Goal: Information Seeking & Learning: Find specific page/section

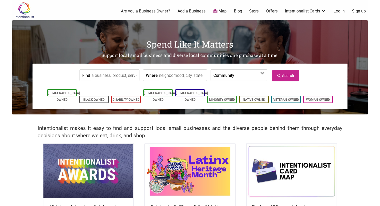
scroll to position [3, 0]
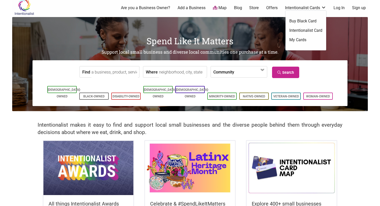
click at [321, 8] on link "Intentionalist Cards" at bounding box center [305, 8] width 41 height 6
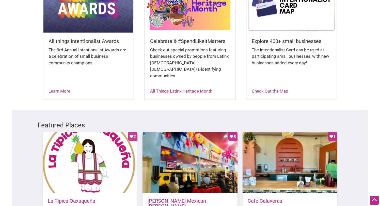
scroll to position [0, 0]
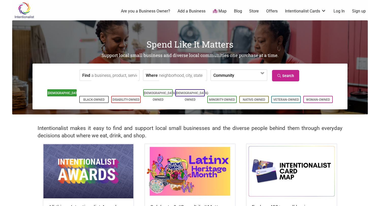
click at [64, 96] on li "[DEMOGRAPHIC_DATA]-Owned" at bounding box center [61, 92] width 29 height 7
click at [325, 98] on link "Woman-Owned" at bounding box center [318, 100] width 24 height 4
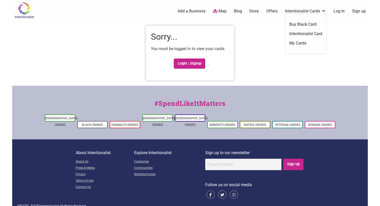
click at [319, 9] on link "Intentionalist Cards" at bounding box center [305, 11] width 41 height 6
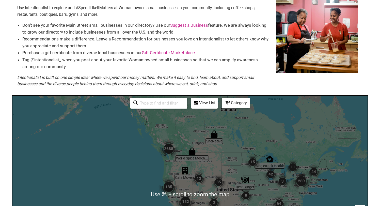
scroll to position [30, 0]
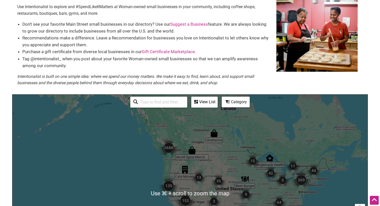
click at [163, 97] on input "search" at bounding box center [161, 102] width 46 height 10
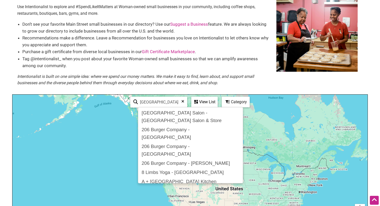
type input "seattle"
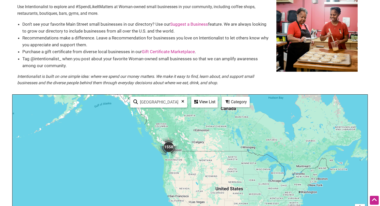
click at [242, 61] on li "Tag @intentionalist_ when you post about your favorite Woman-owned small busine…" at bounding box center [146, 62] width 249 height 14
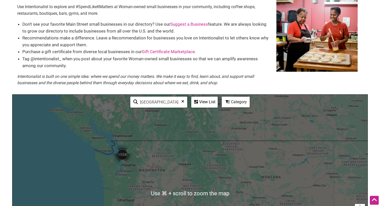
scroll to position [35, 0]
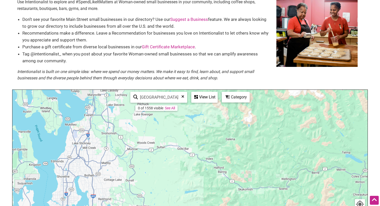
drag, startPoint x: 134, startPoint y: 149, endPoint x: 258, endPoint y: 93, distance: 135.7
click at [258, 93] on div at bounding box center [189, 189] width 355 height 198
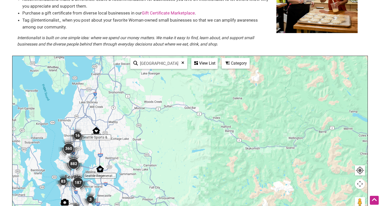
scroll to position [68, 0]
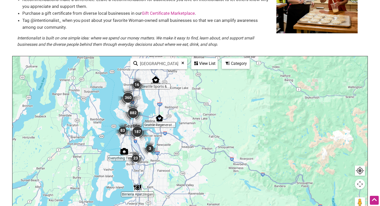
drag, startPoint x: 127, startPoint y: 128, endPoint x: 188, endPoint y: 76, distance: 79.7
click at [188, 76] on div at bounding box center [189, 155] width 355 height 198
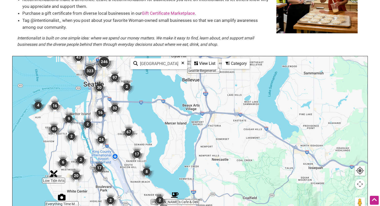
scroll to position [71, 0]
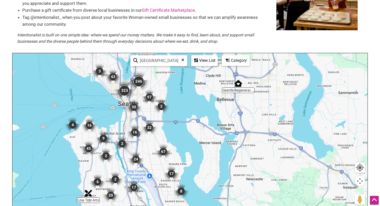
drag, startPoint x: 111, startPoint y: 136, endPoint x: 146, endPoint y: 159, distance: 41.6
click at [146, 159] on div at bounding box center [189, 152] width 355 height 198
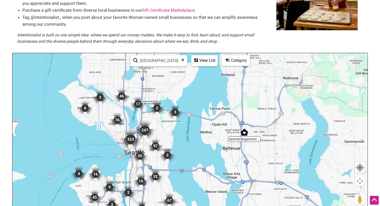
drag, startPoint x: 145, startPoint y: 106, endPoint x: 151, endPoint y: 155, distance: 49.6
click at [151, 155] on div at bounding box center [189, 152] width 355 height 198
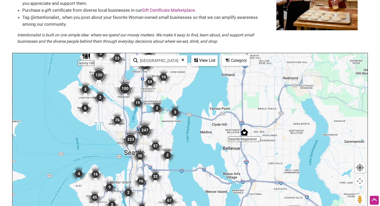
click at [118, 121] on img "76" at bounding box center [117, 119] width 15 height 15
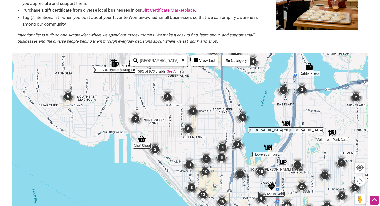
click at [189, 131] on img "5" at bounding box center [188, 128] width 15 height 15
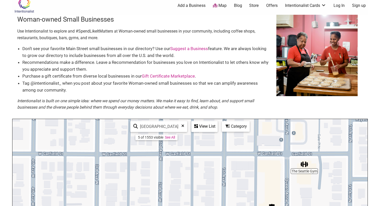
scroll to position [4, 0]
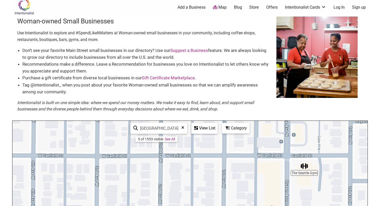
click at [209, 128] on div "View List" at bounding box center [204, 128] width 25 height 10
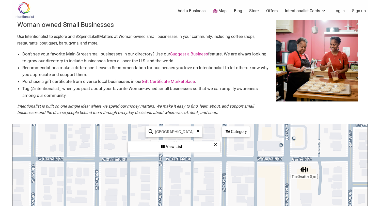
scroll to position [0, 0]
click at [221, 13] on link "Map" at bounding box center [220, 11] width 14 height 6
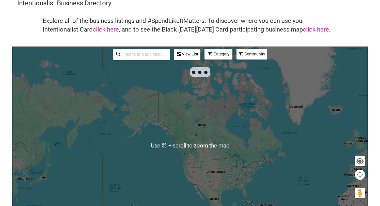
scroll to position [24, 0]
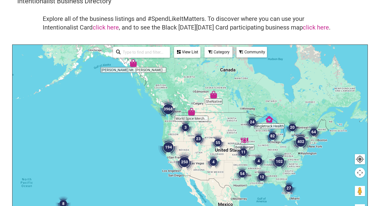
click at [149, 51] on input "search" at bounding box center [144, 52] width 46 height 10
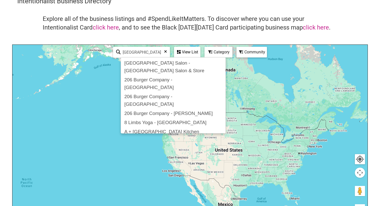
type input "seattle"
click at [257, 18] on h4 "Explore all of the business listings and #SpendLikeItMatters. To discover where…" at bounding box center [190, 23] width 295 height 17
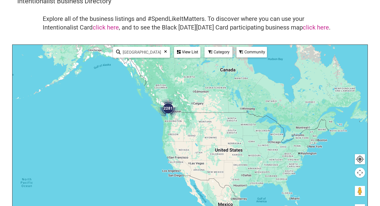
click at [168, 105] on img "2281" at bounding box center [168, 108] width 20 height 20
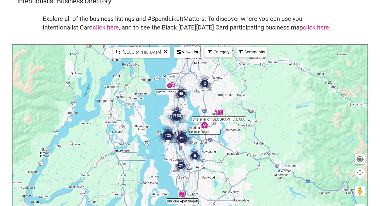
click at [176, 115] on img "1753" at bounding box center [176, 115] width 20 height 20
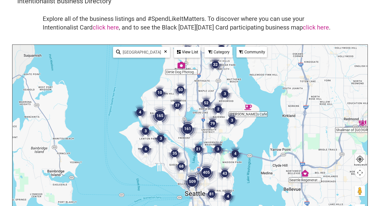
click at [226, 92] on img "3" at bounding box center [224, 93] width 15 height 15
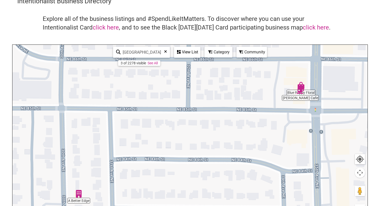
click at [303, 90] on img "Luu's Cafe" at bounding box center [300, 91] width 8 height 8
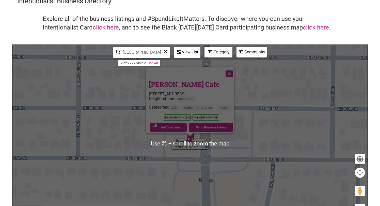
scroll to position [28, 0]
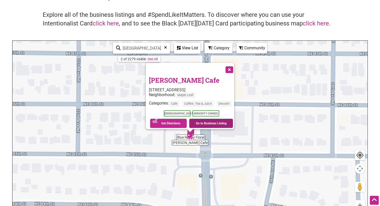
click at [218, 124] on link "Go to Business Listing" at bounding box center [211, 123] width 44 height 9
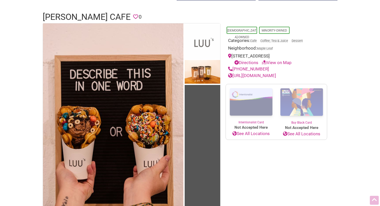
scroll to position [30, 0]
